Goal: Task Accomplishment & Management: Use online tool/utility

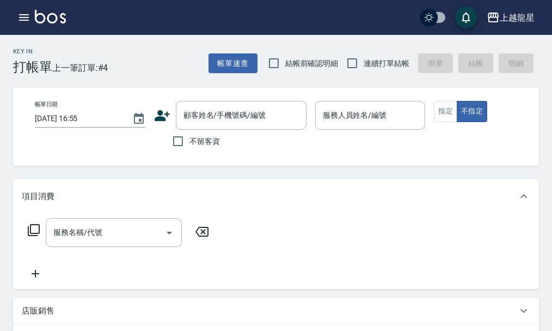
click at [207, 139] on span "不留客資" at bounding box center [205, 141] width 30 height 11
click at [190, 139] on input "不留客資" at bounding box center [178, 141] width 23 height 23
checkbox input "true"
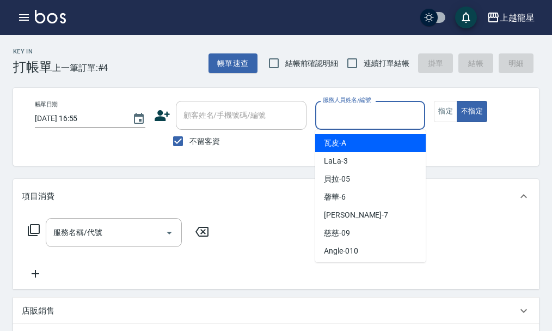
click at [346, 114] on input "服務人員姓名/編號" at bounding box center [370, 115] width 101 height 19
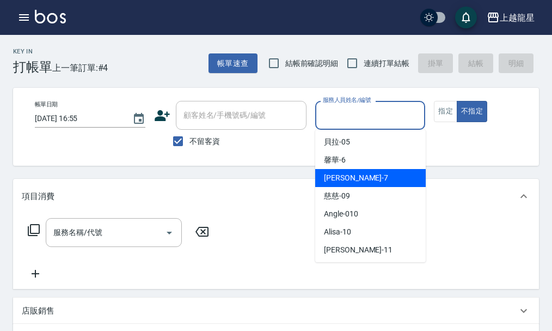
scroll to position [200, 0]
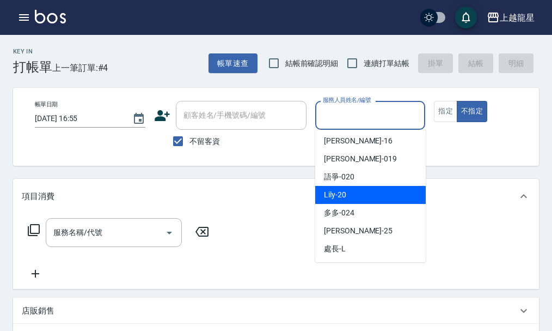
click at [352, 195] on div "Lily -20" at bounding box center [370, 195] width 111 height 18
type input "Lily-20"
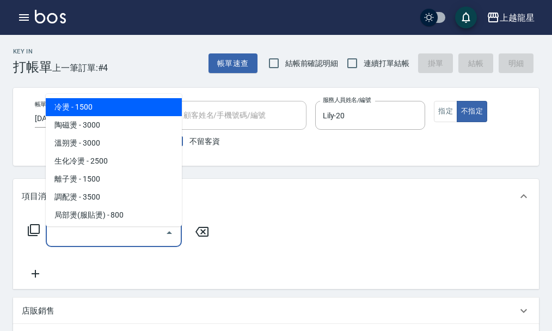
click at [69, 242] on input "服務名稱/代號" at bounding box center [106, 232] width 110 height 19
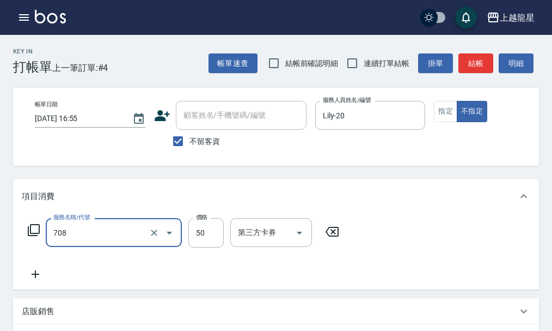
type input "吹捲.造型.包頭(708)"
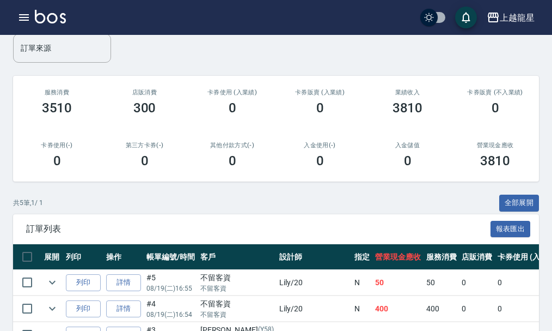
scroll to position [163, 0]
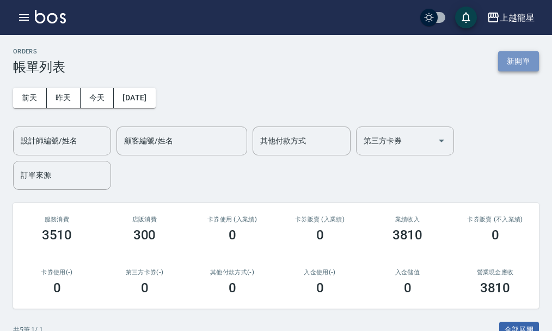
click at [503, 60] on button "新開單" at bounding box center [518, 61] width 41 height 20
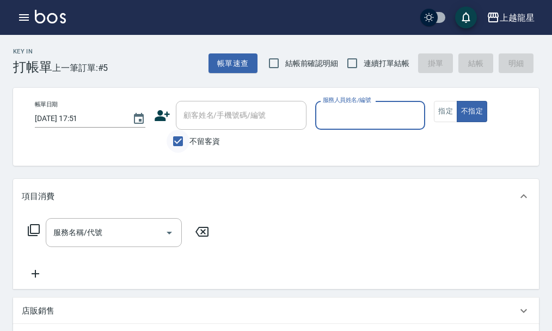
click at [173, 138] on input "不留客資" at bounding box center [178, 141] width 23 height 23
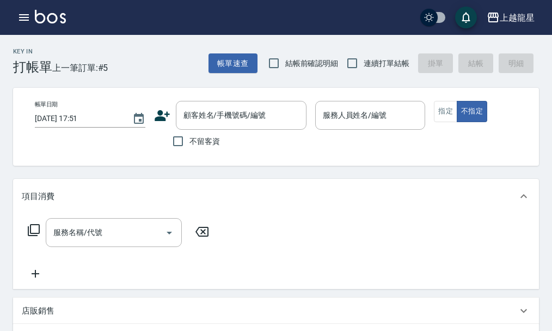
click at [211, 99] on div "帳單日期 [DATE] 17:51 顧客姓名/手機號碼/編號 顧客姓名/手機號碼/編號 不留客資 服務人員姓名/編號 服務人員姓名/編號 指定 不指定" at bounding box center [285, 127] width 545 height 78
click at [207, 132] on label "不留客資" at bounding box center [193, 141] width 53 height 23
click at [190, 132] on input "不留客資" at bounding box center [178, 141] width 23 height 23
click at [178, 136] on input "不留客資" at bounding box center [178, 141] width 23 height 23
checkbox input "false"
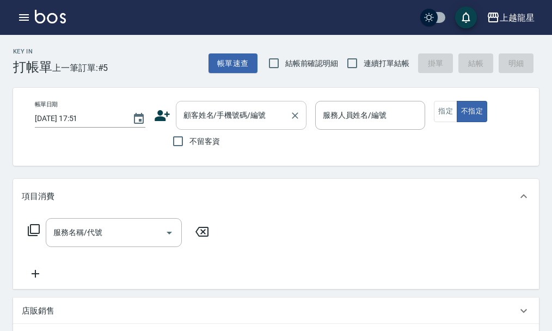
click at [191, 121] on input "顧客姓名/手機號碼/編號" at bounding box center [233, 115] width 105 height 19
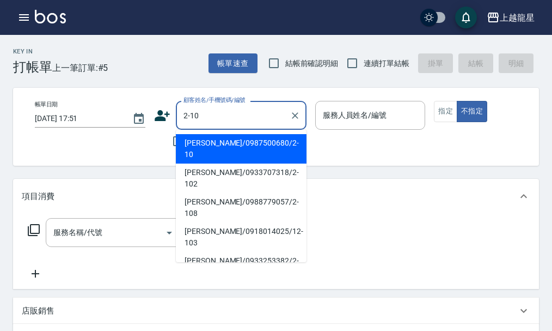
click at [229, 145] on li "[PERSON_NAME]/0987500680/2-10" at bounding box center [241, 148] width 131 height 29
type input "[PERSON_NAME]/0987500680/2-10"
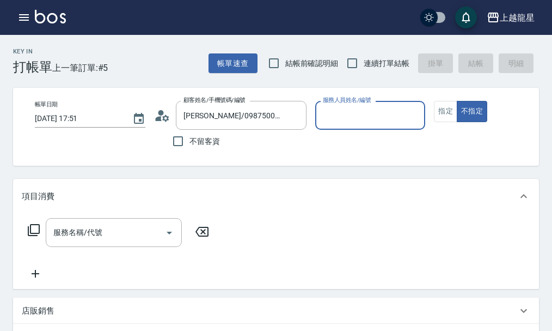
type input "淑雲-25"
click at [449, 116] on button "指定" at bounding box center [445, 111] width 23 height 21
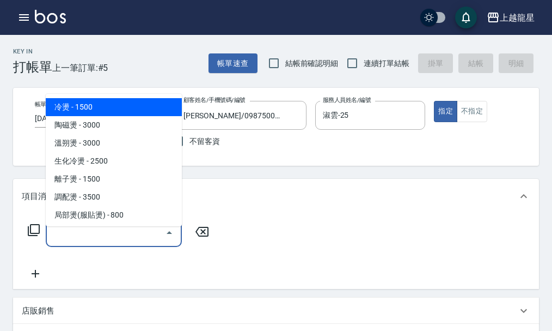
click at [95, 240] on input "服務名稱/代號" at bounding box center [106, 232] width 110 height 19
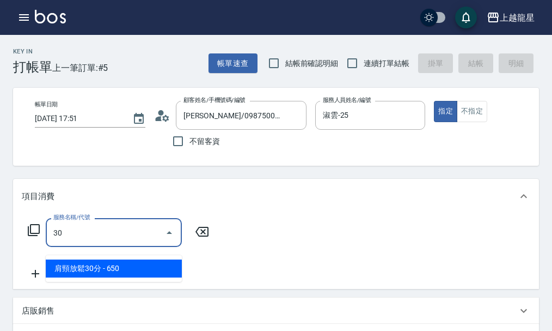
type input "302"
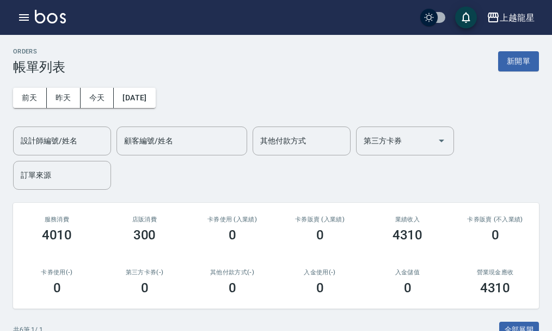
click at [46, 19] on img at bounding box center [50, 17] width 31 height 14
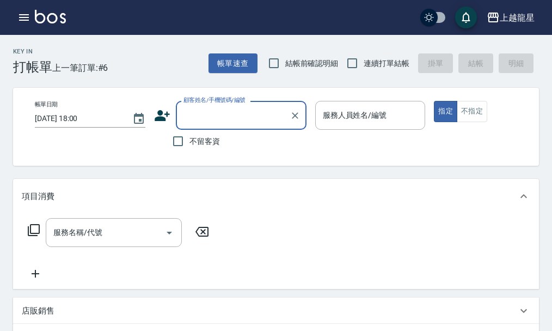
click at [208, 115] on input "顧客姓名/手機號碼/編號" at bounding box center [233, 115] width 105 height 19
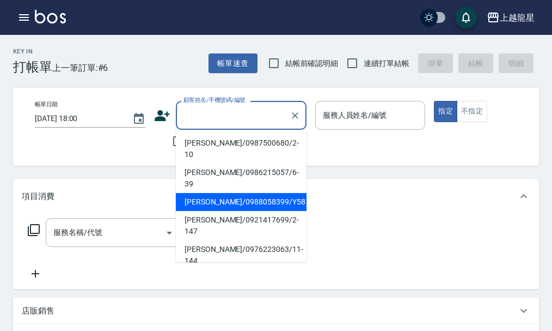
click at [154, 149] on div "不留客資" at bounding box center [230, 141] width 152 height 23
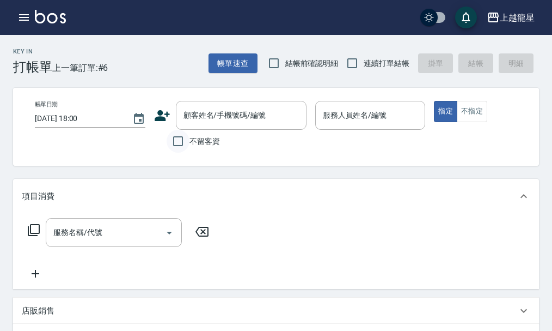
click at [178, 144] on input "不留客資" at bounding box center [178, 141] width 23 height 23
checkbox input "true"
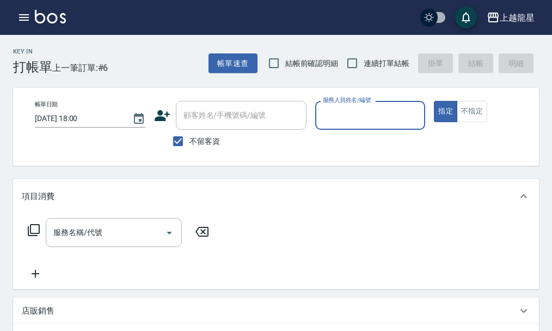
click at [376, 120] on input "服務人員姓名/編號" at bounding box center [370, 115] width 101 height 19
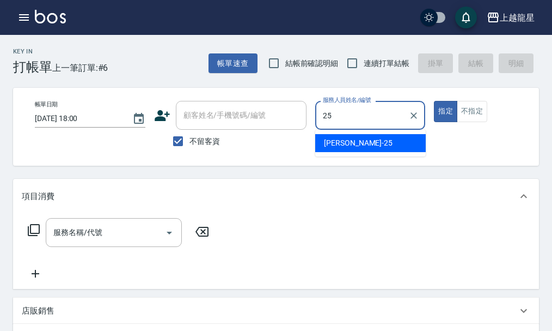
type input "淑雲-25"
type button "true"
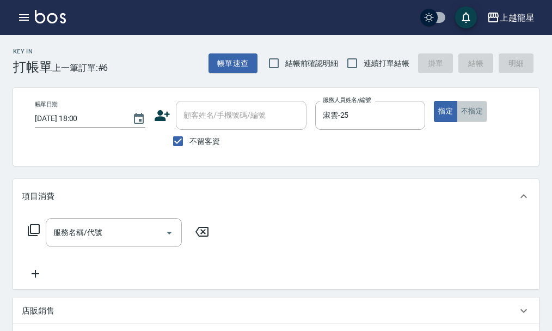
click at [467, 105] on button "不指定" at bounding box center [472, 111] width 30 height 21
click at [81, 247] on div "服務名稱/代號" at bounding box center [114, 232] width 136 height 29
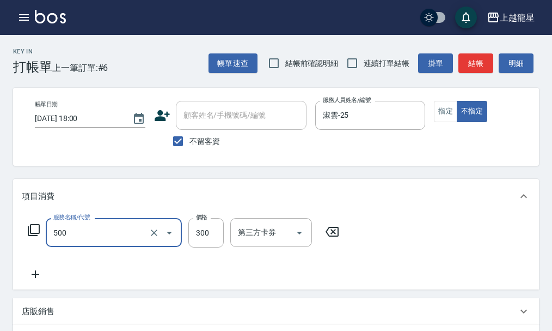
type input "一般洗髮(500)"
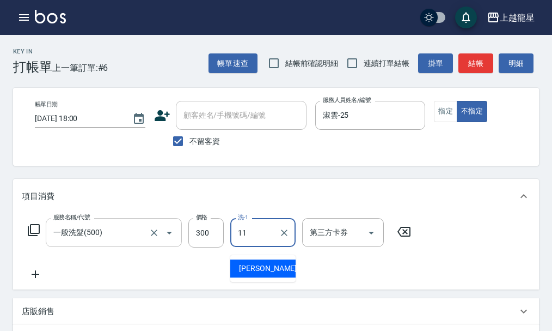
type input "[PERSON_NAME]-11"
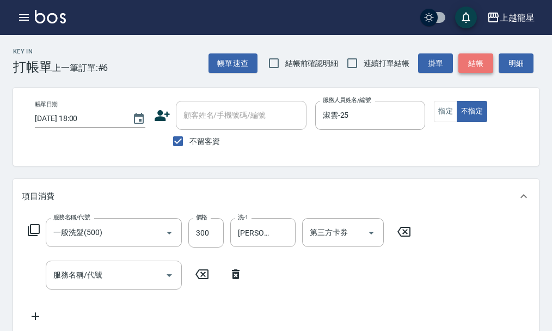
click at [459, 64] on button "結帳" at bounding box center [476, 63] width 35 height 20
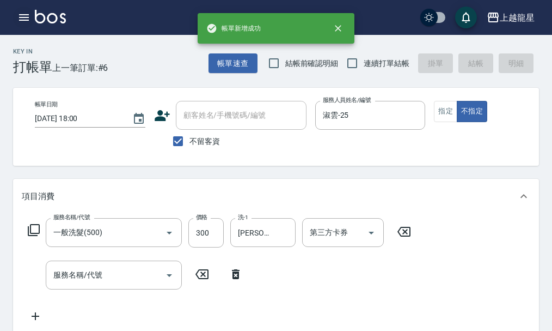
click at [33, 17] on button "button" at bounding box center [24, 18] width 22 height 22
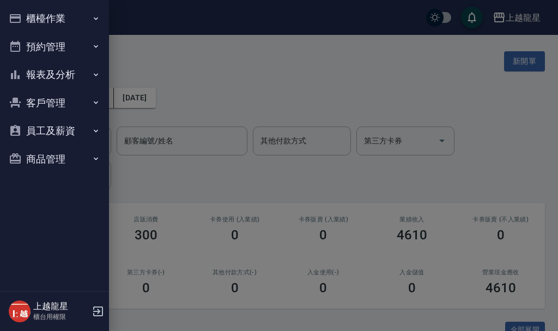
drag, startPoint x: 286, startPoint y: 101, endPoint x: 150, endPoint y: 77, distance: 138.3
click at [276, 102] on div at bounding box center [279, 165] width 558 height 331
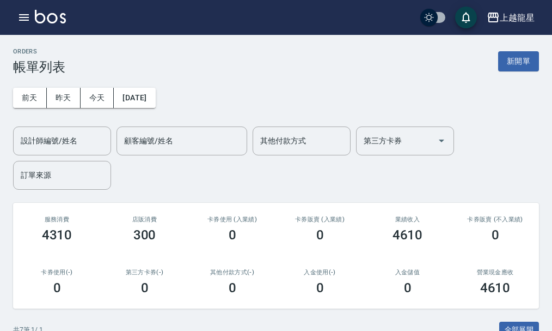
click at [62, 23] on img at bounding box center [50, 17] width 31 height 14
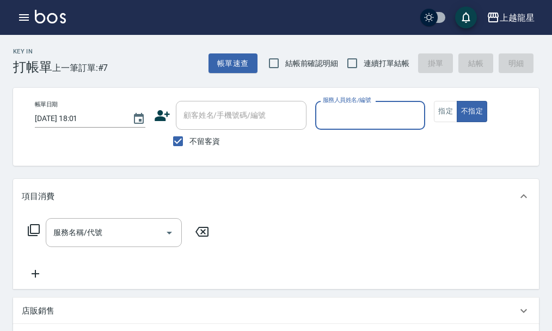
click at [362, 120] on input "服務人員姓名/編號" at bounding box center [370, 115] width 101 height 19
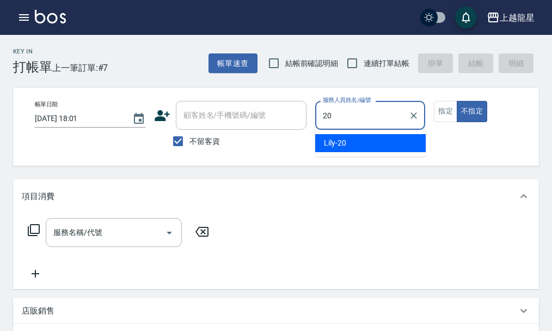
type input "Lily-20"
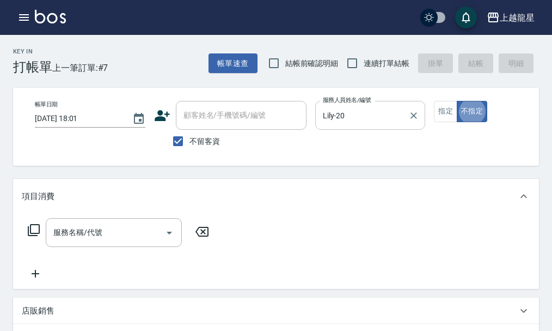
type button "false"
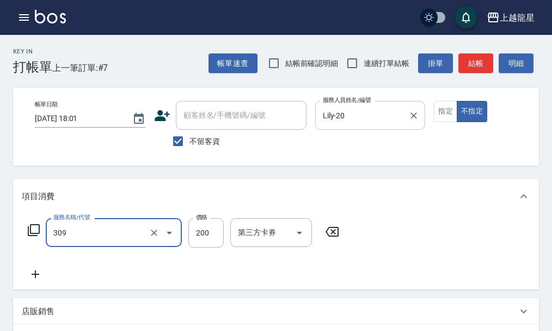
type input "剪髮(國小)(309)"
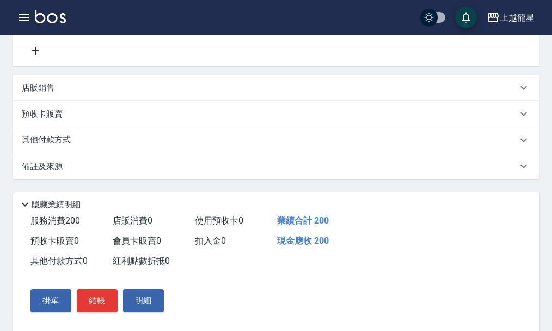
scroll to position [261, 0]
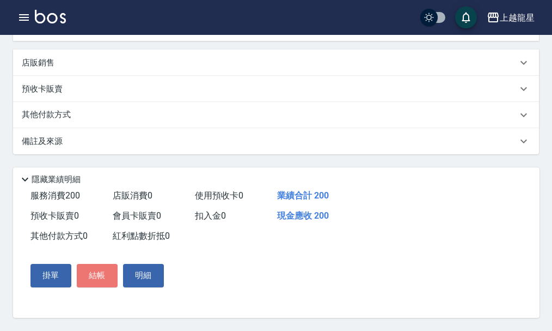
click at [94, 279] on button "結帳" at bounding box center [97, 275] width 41 height 23
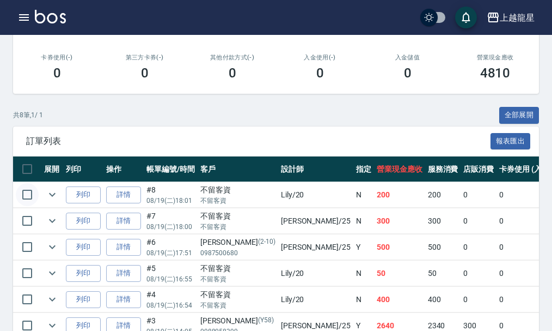
scroll to position [272, 0]
